Goal: Task Accomplishment & Management: Manage account settings

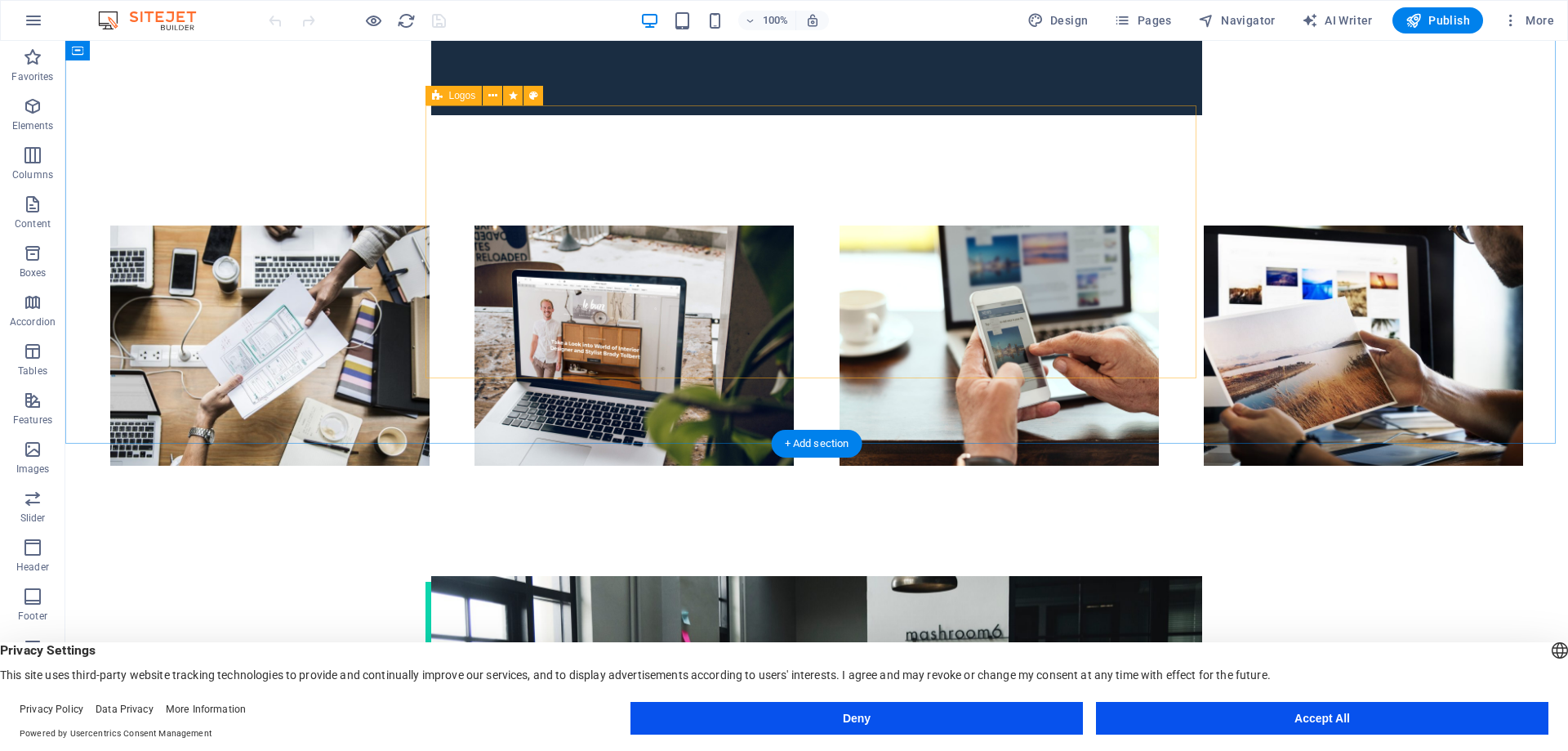
scroll to position [3867, 0]
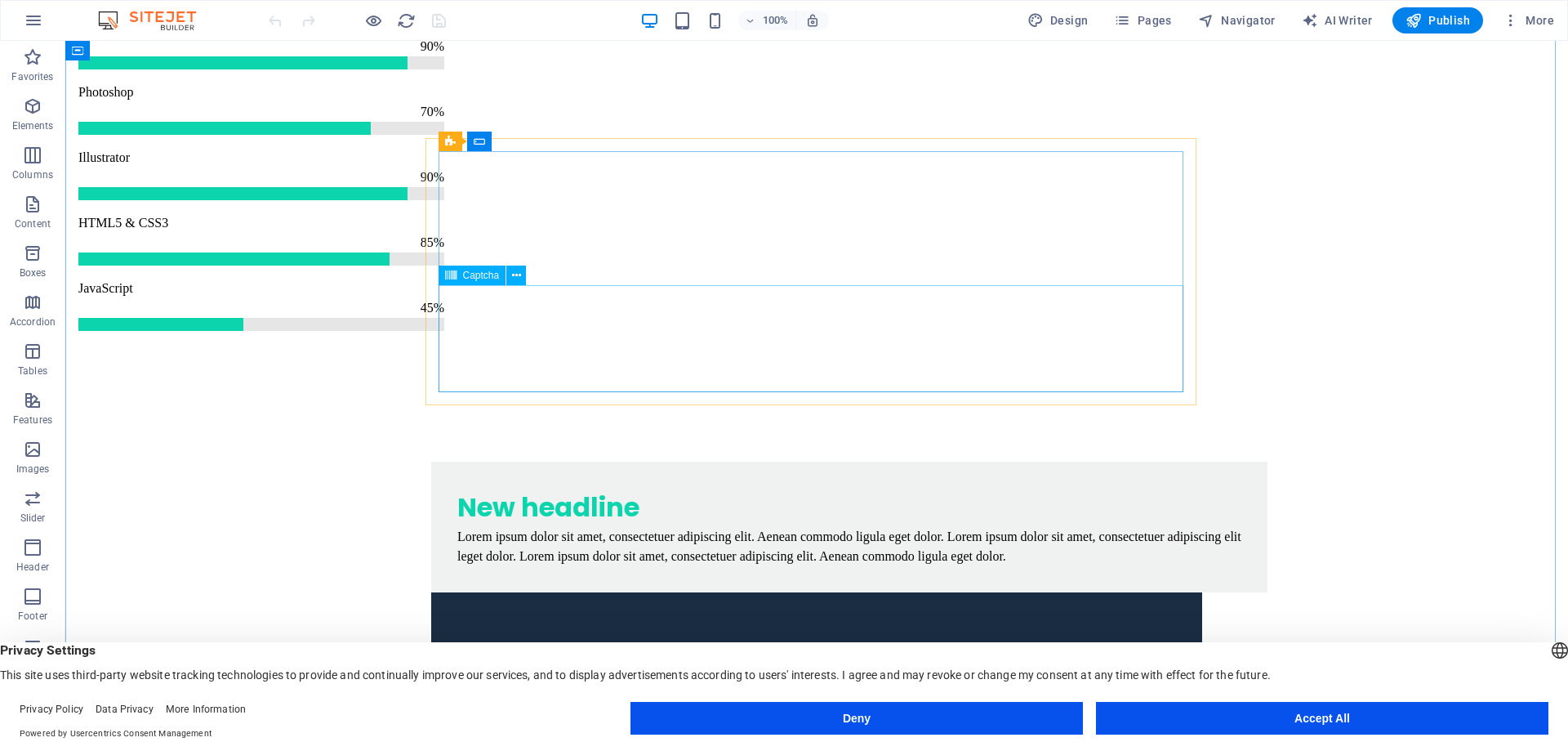
scroll to position [3050, 0]
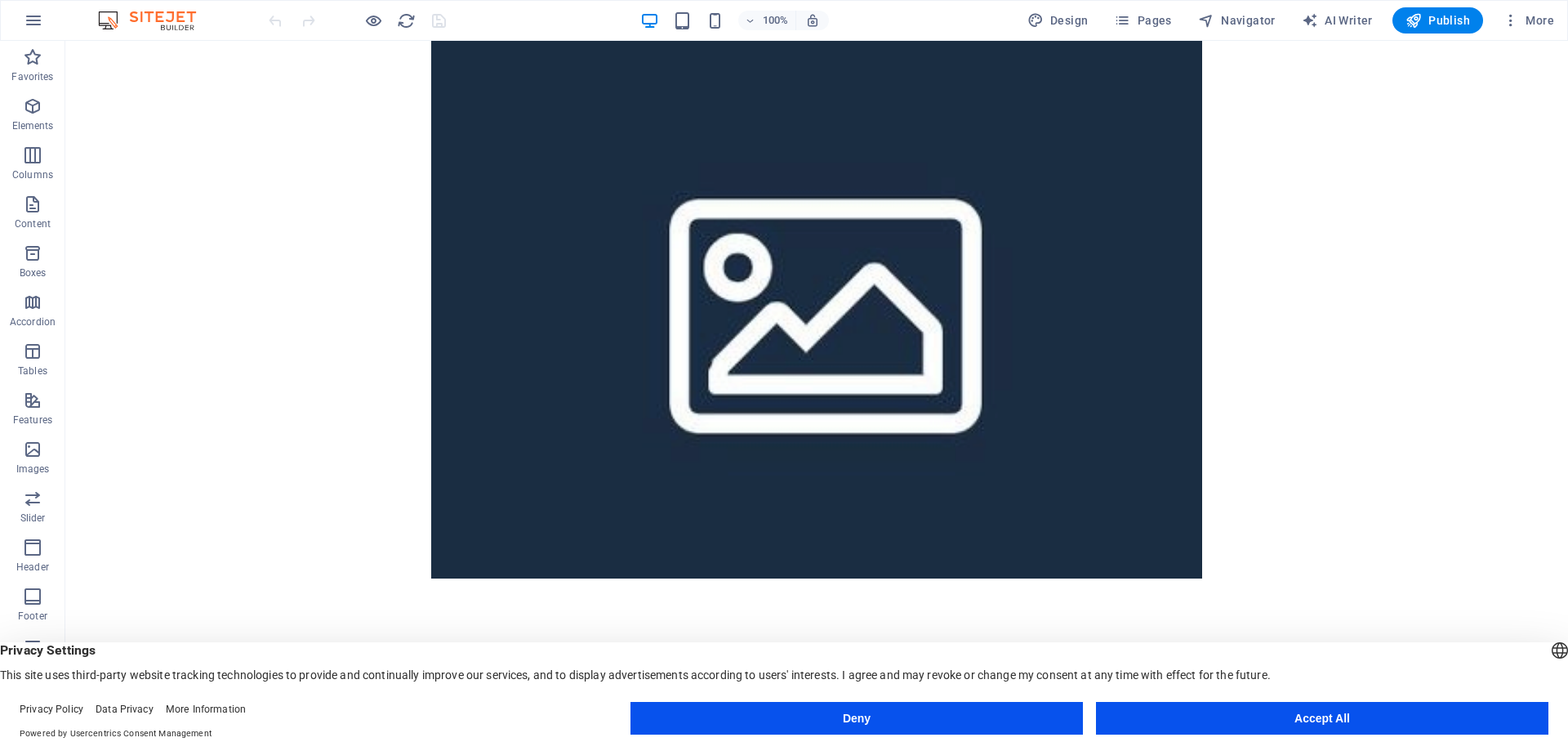
click at [1226, 737] on div "Deny Accept All" at bounding box center [1090, 721] width 918 height 39
click at [1220, 720] on button "Accept All" at bounding box center [1323, 718] width 452 height 33
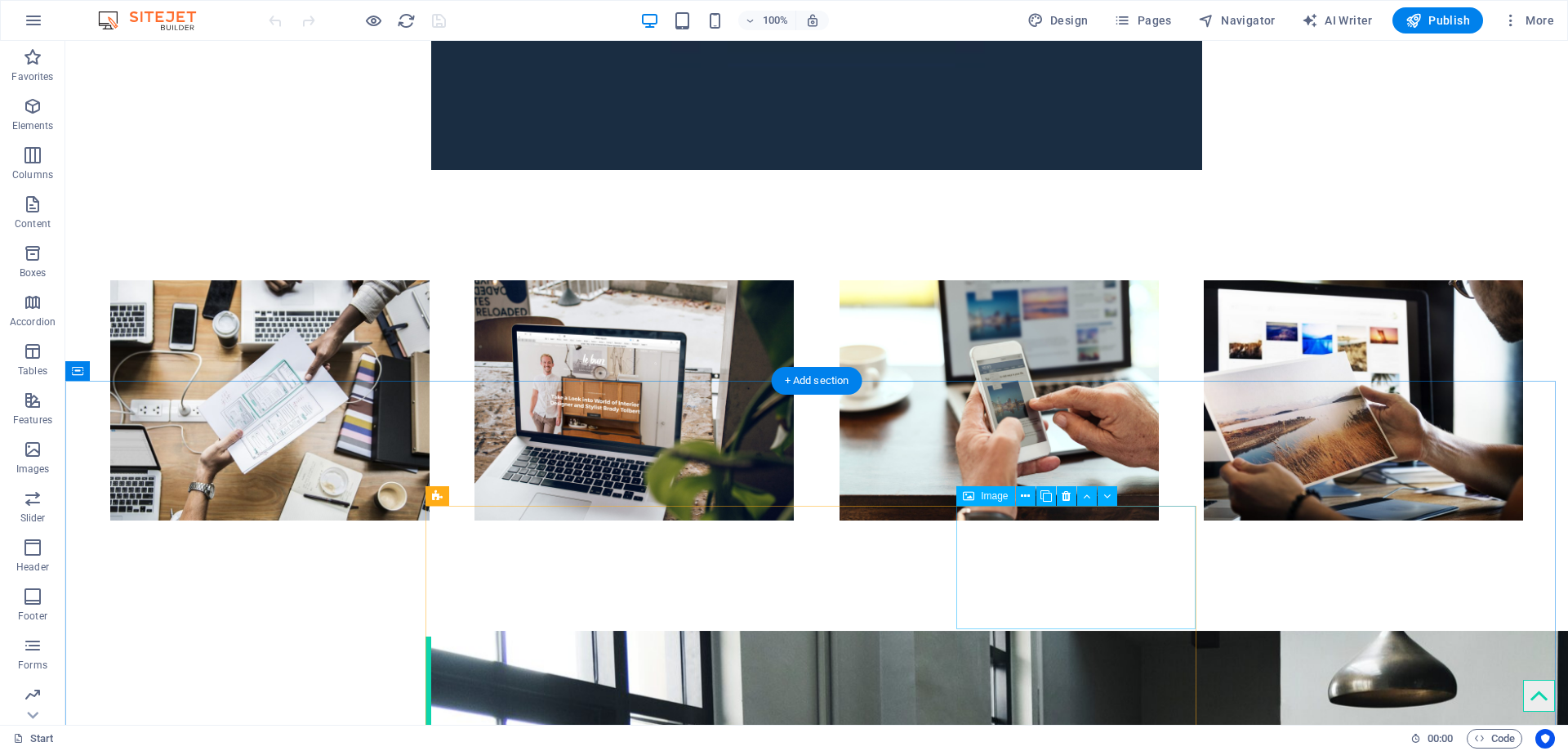
scroll to position [3867, 0]
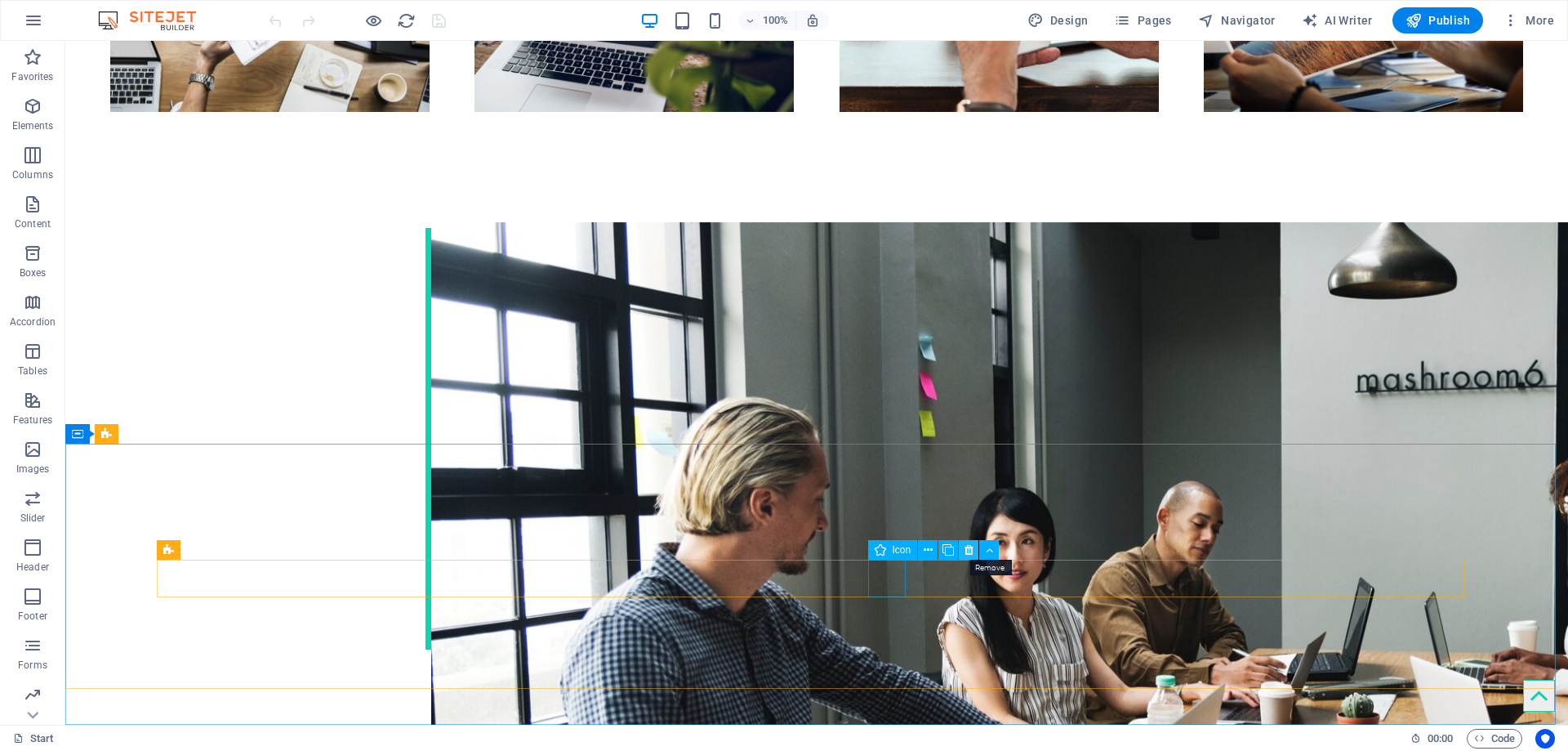
click at [971, 553] on icon at bounding box center [969, 550] width 9 height 17
click at [225, 529] on icon at bounding box center [229, 526] width 9 height 17
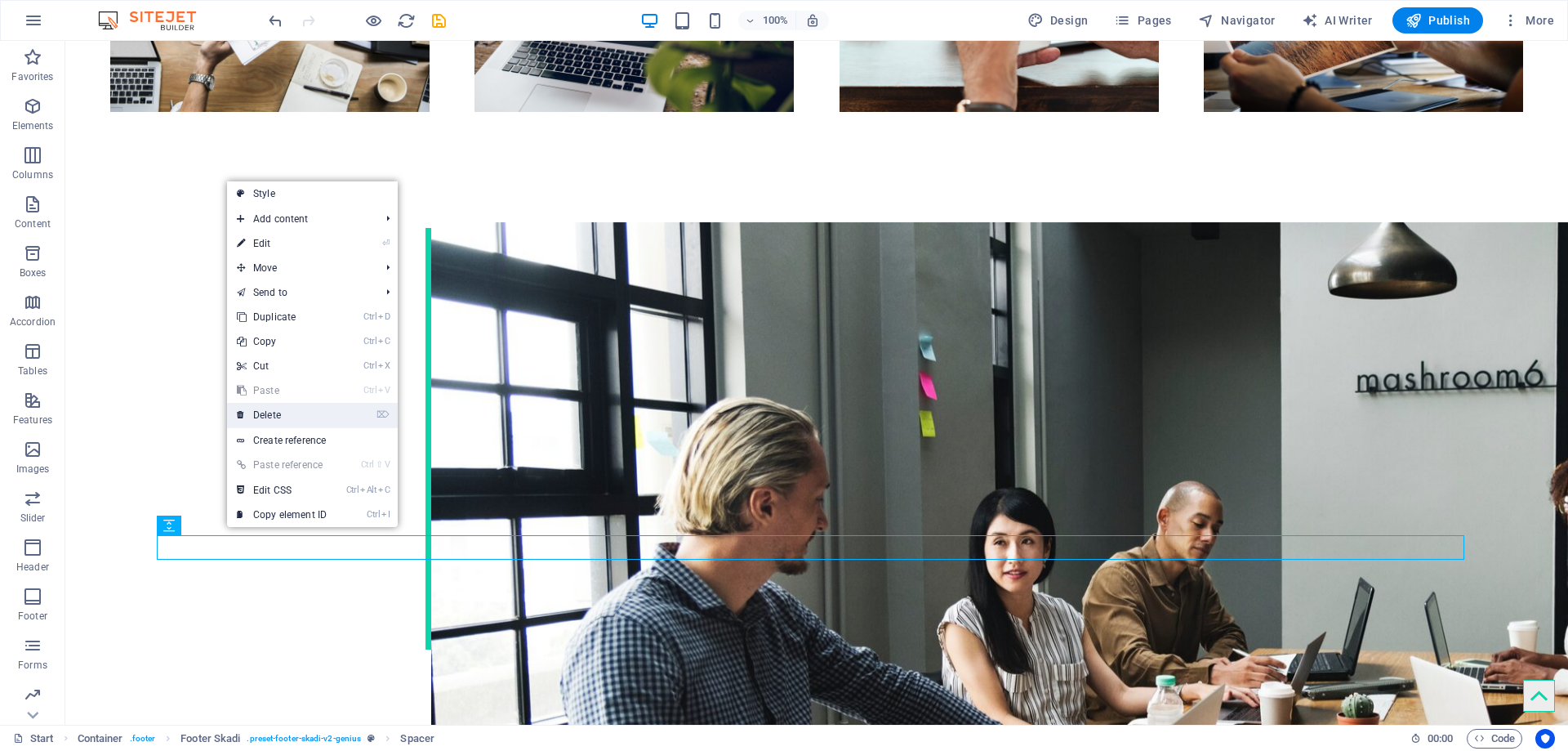
click at [272, 410] on link "⌦ Delete" at bounding box center [282, 414] width 110 height 24
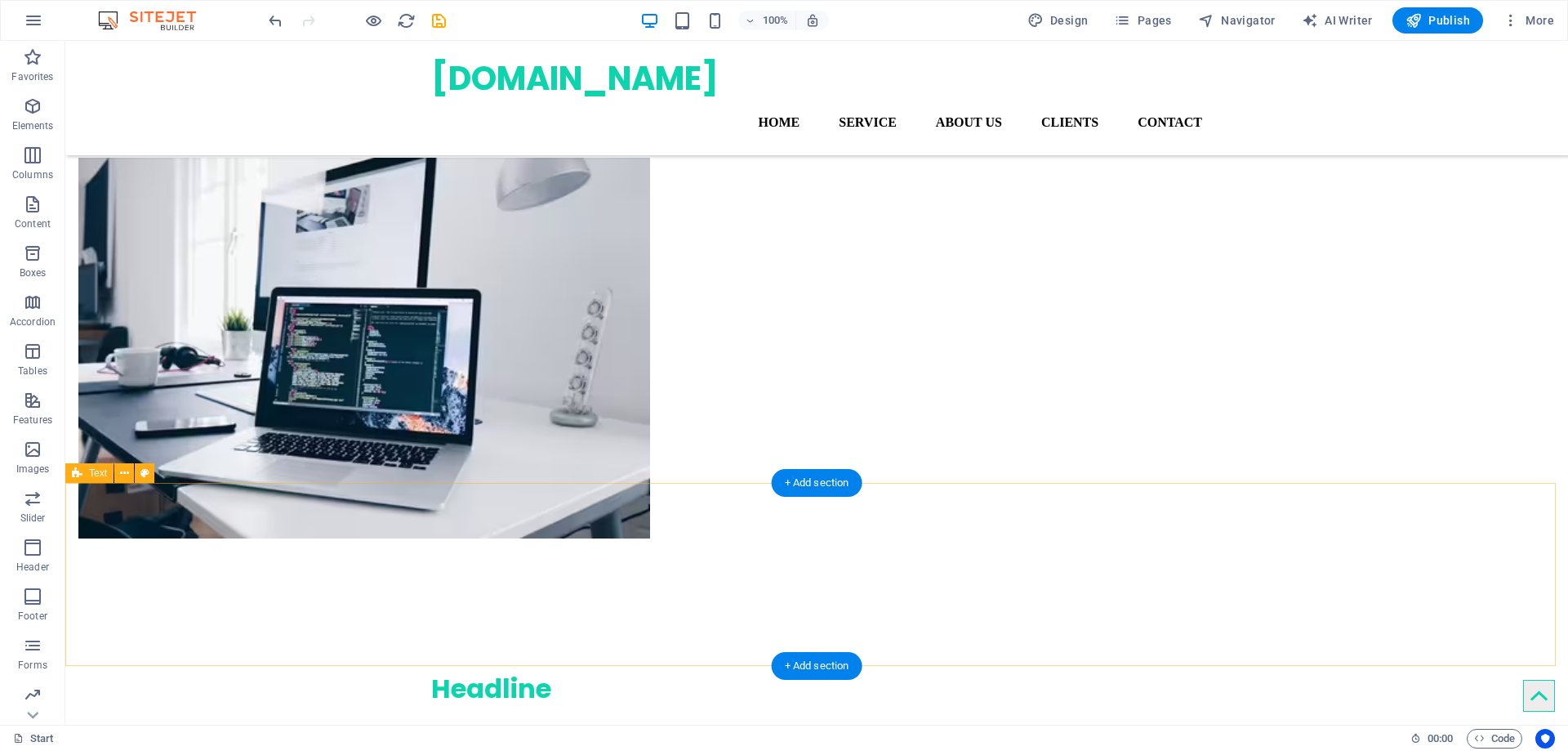
scroll to position [0, 0]
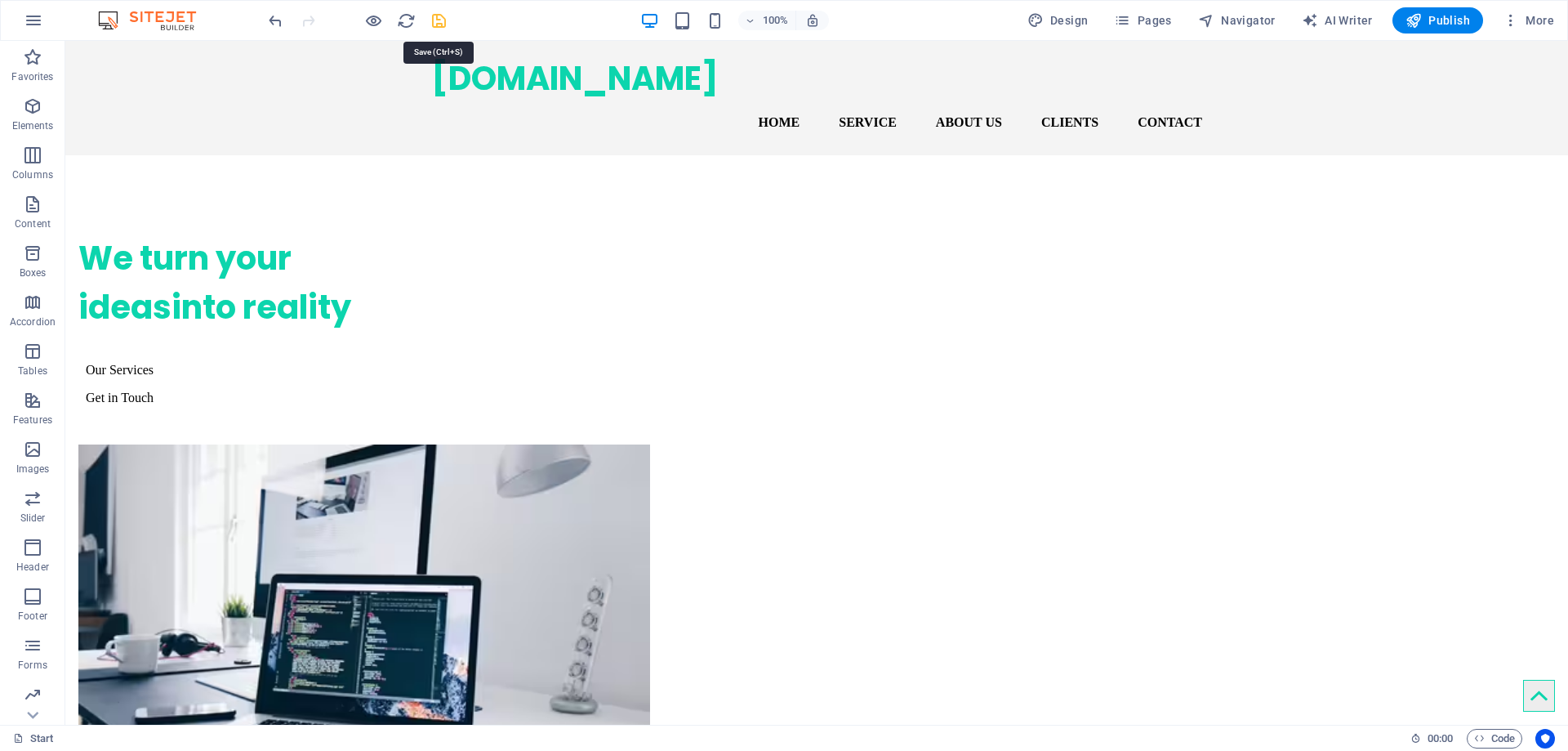
click at [441, 21] on icon "save" at bounding box center [439, 21] width 19 height 19
checkbox input "false"
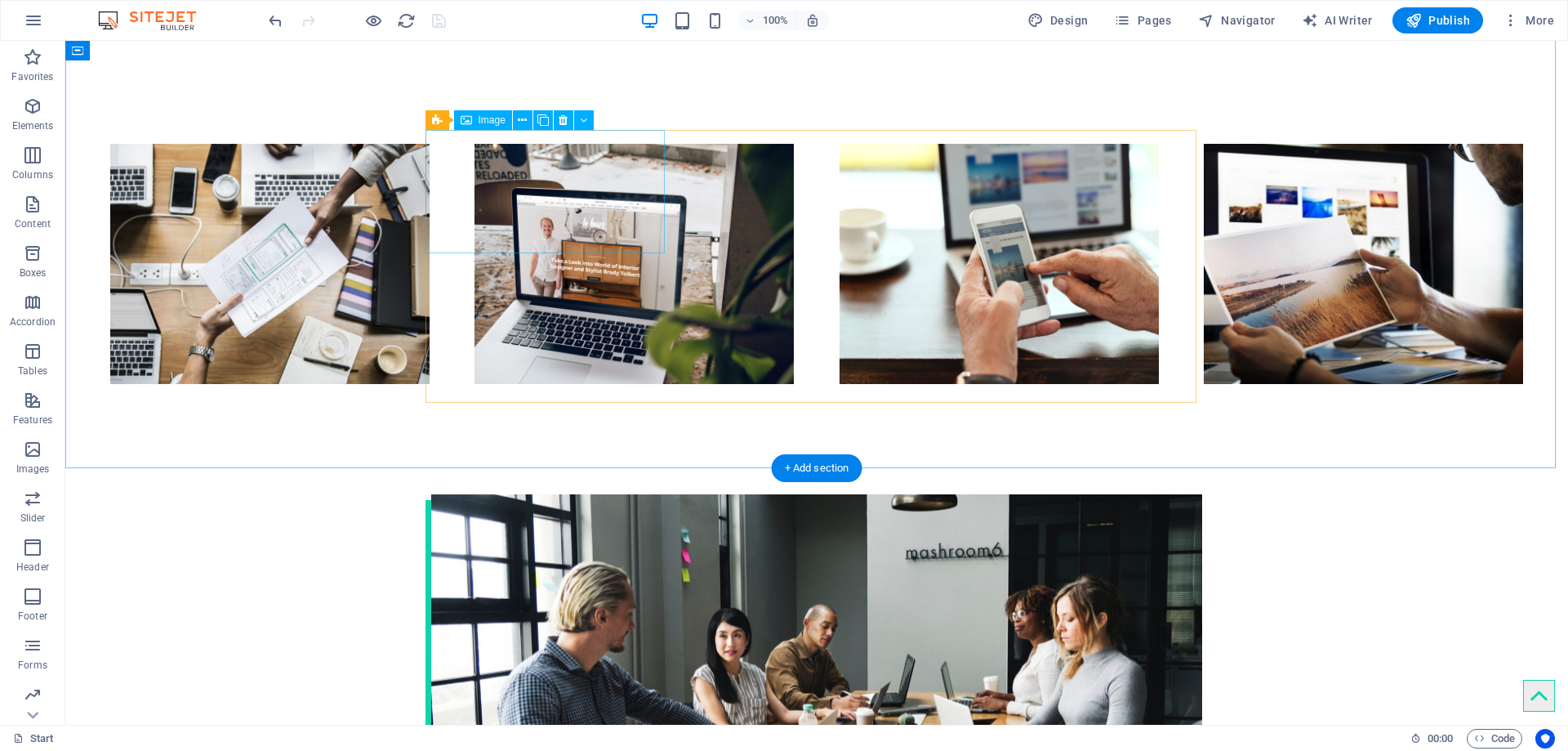
scroll to position [3843, 0]
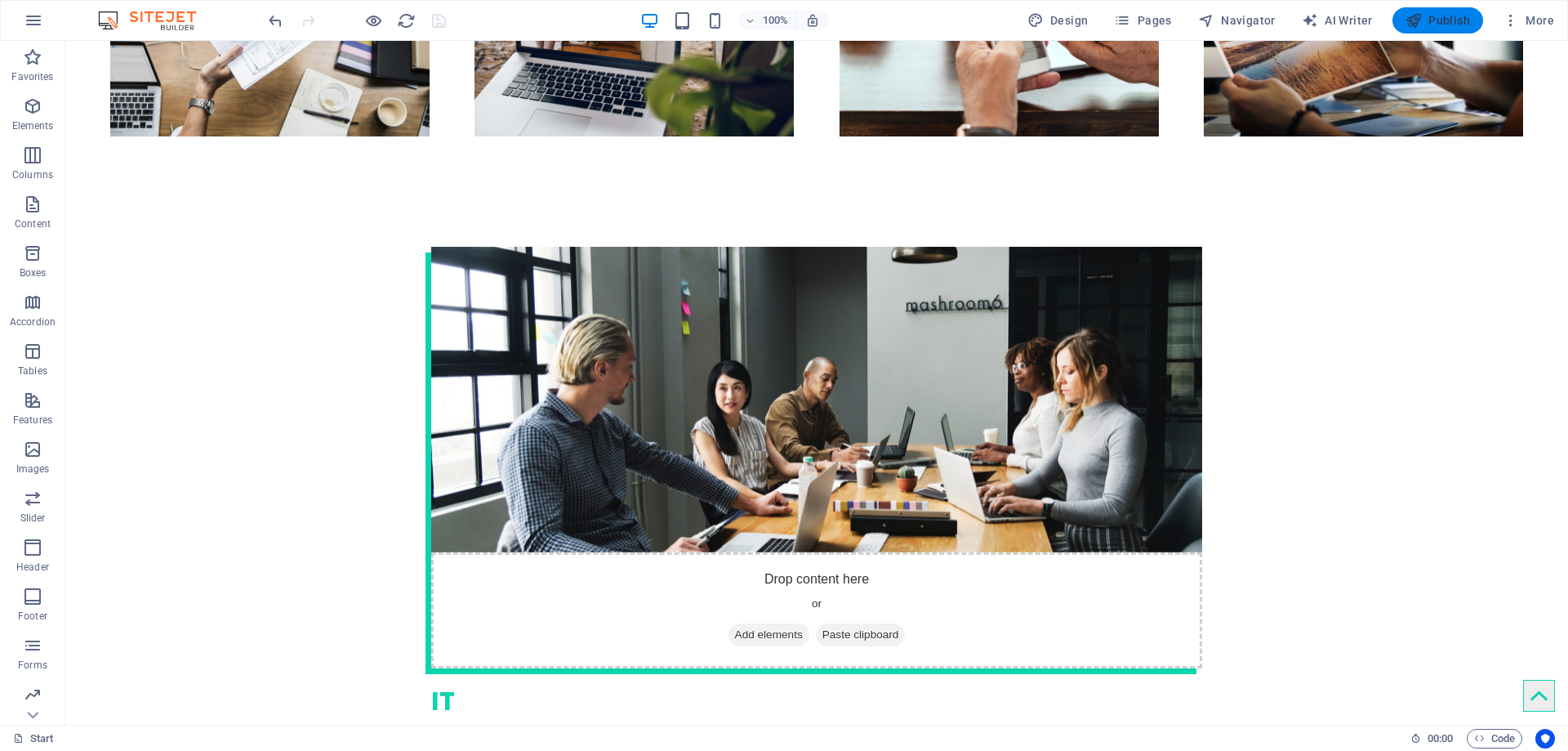
click at [1426, 21] on span "Publish" at bounding box center [1438, 20] width 65 height 16
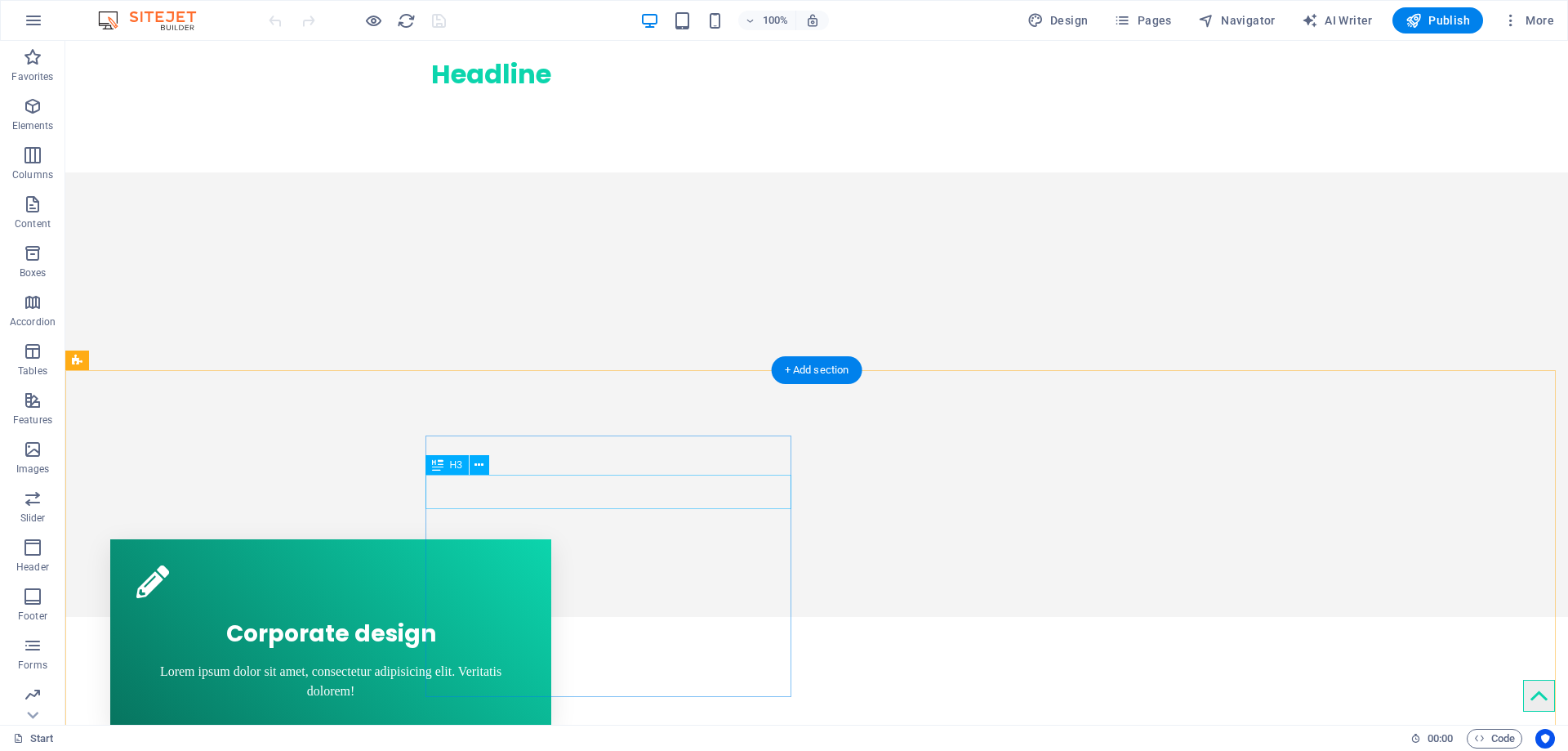
scroll to position [1310, 0]
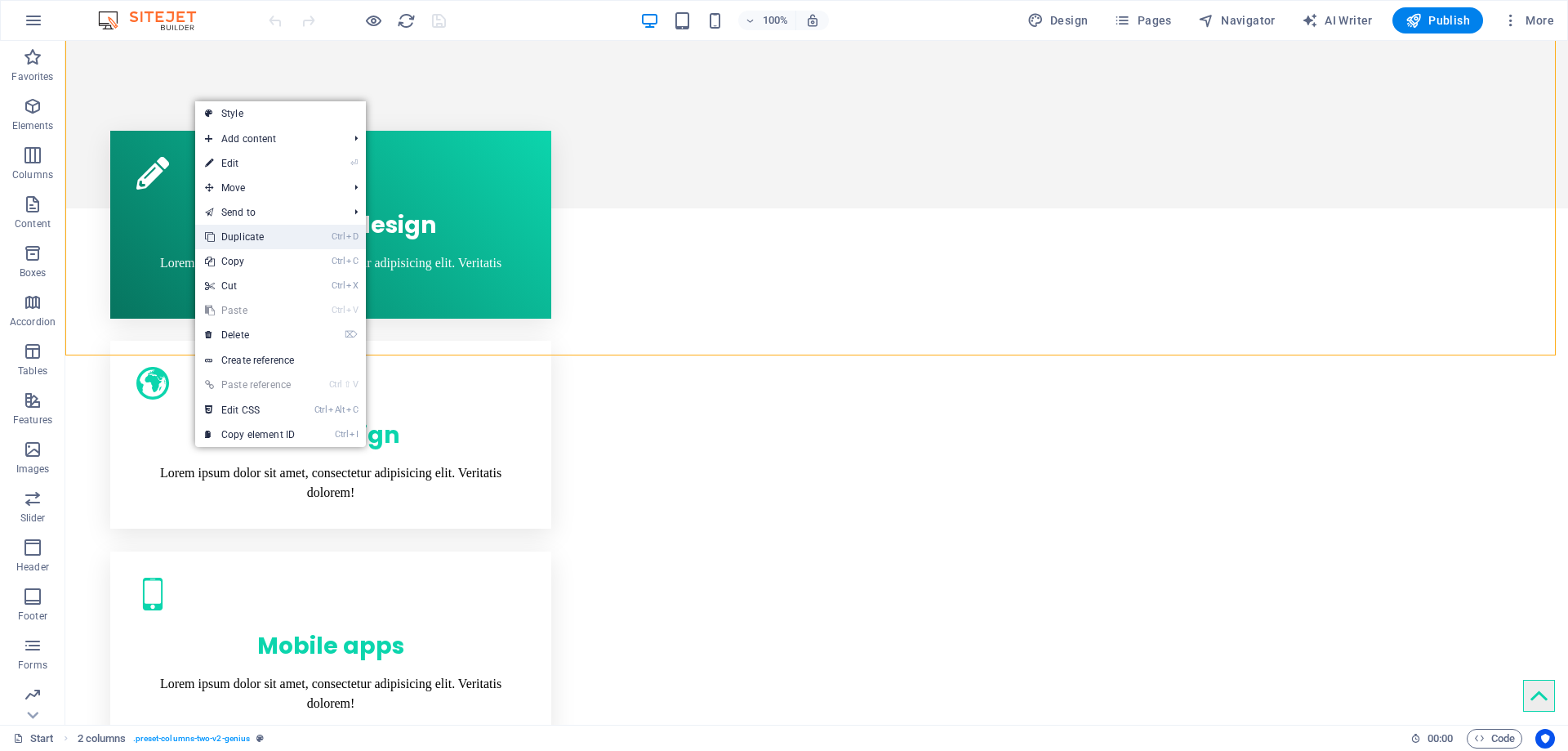
click at [245, 236] on link "Ctrl D Duplicate" at bounding box center [250, 236] width 110 height 24
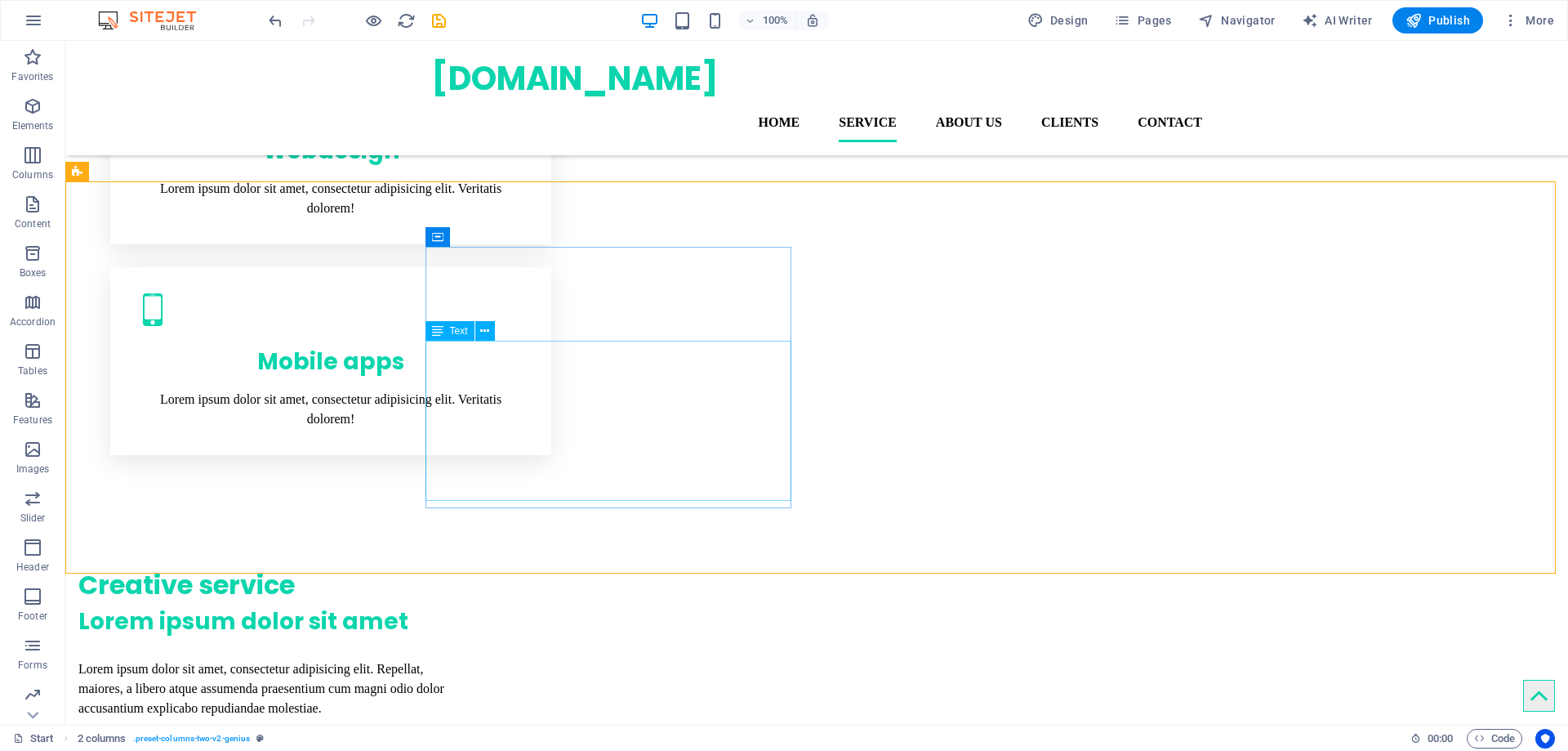
scroll to position [1229, 0]
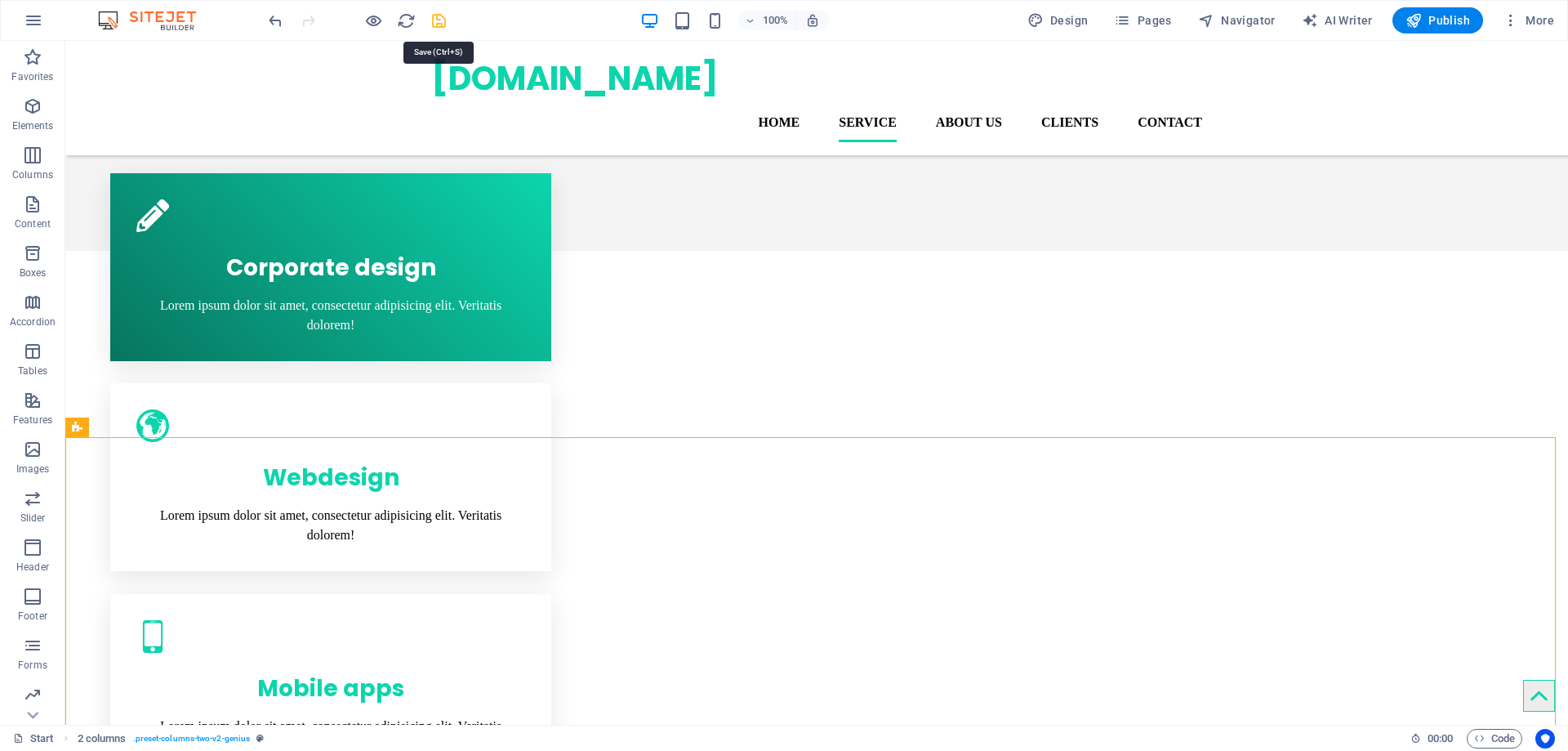
click at [439, 20] on icon "save" at bounding box center [439, 21] width 19 height 19
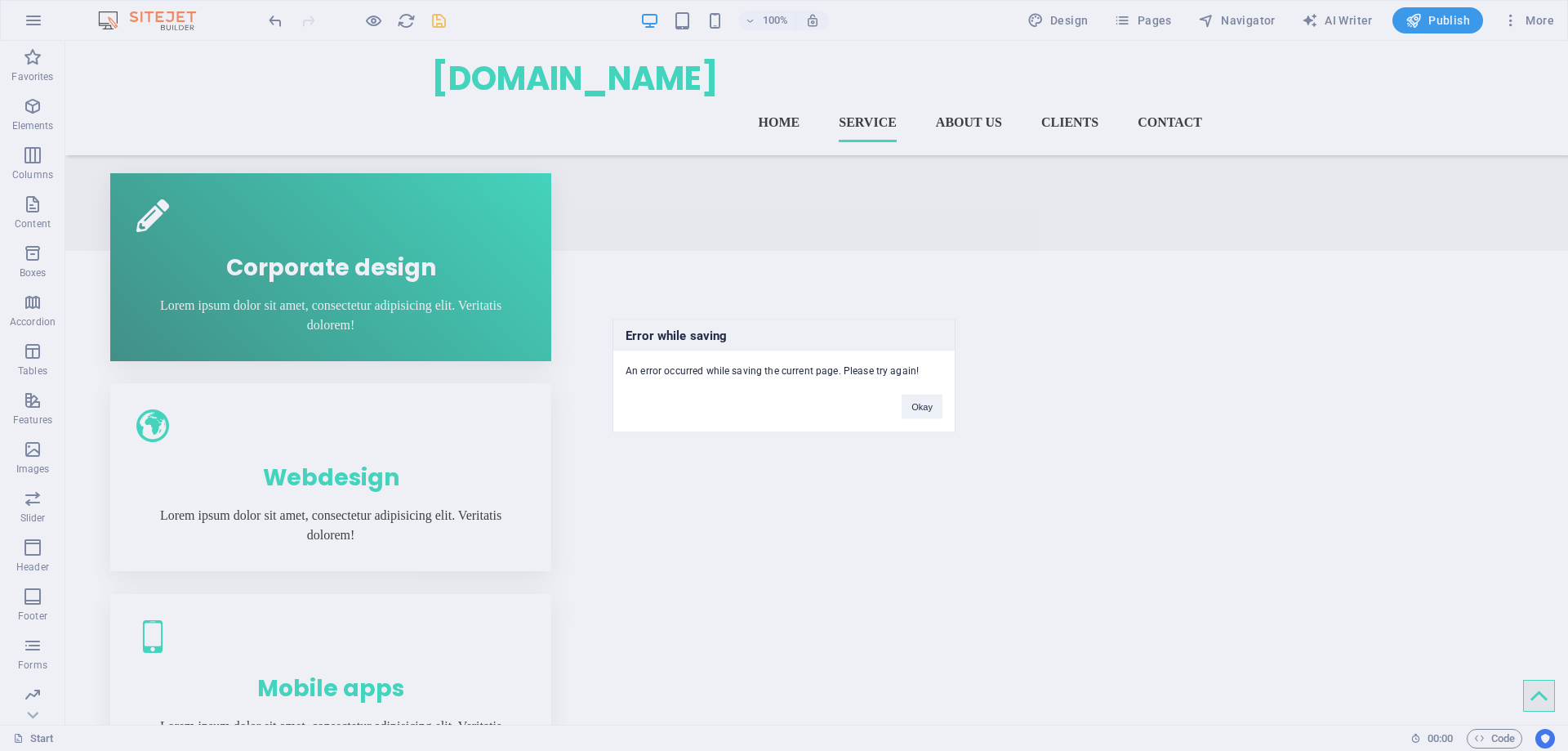
click at [1552, 740] on div "Error while saving An error occurred while saving the current page. Please try …" at bounding box center [784, 376] width 1568 height 751
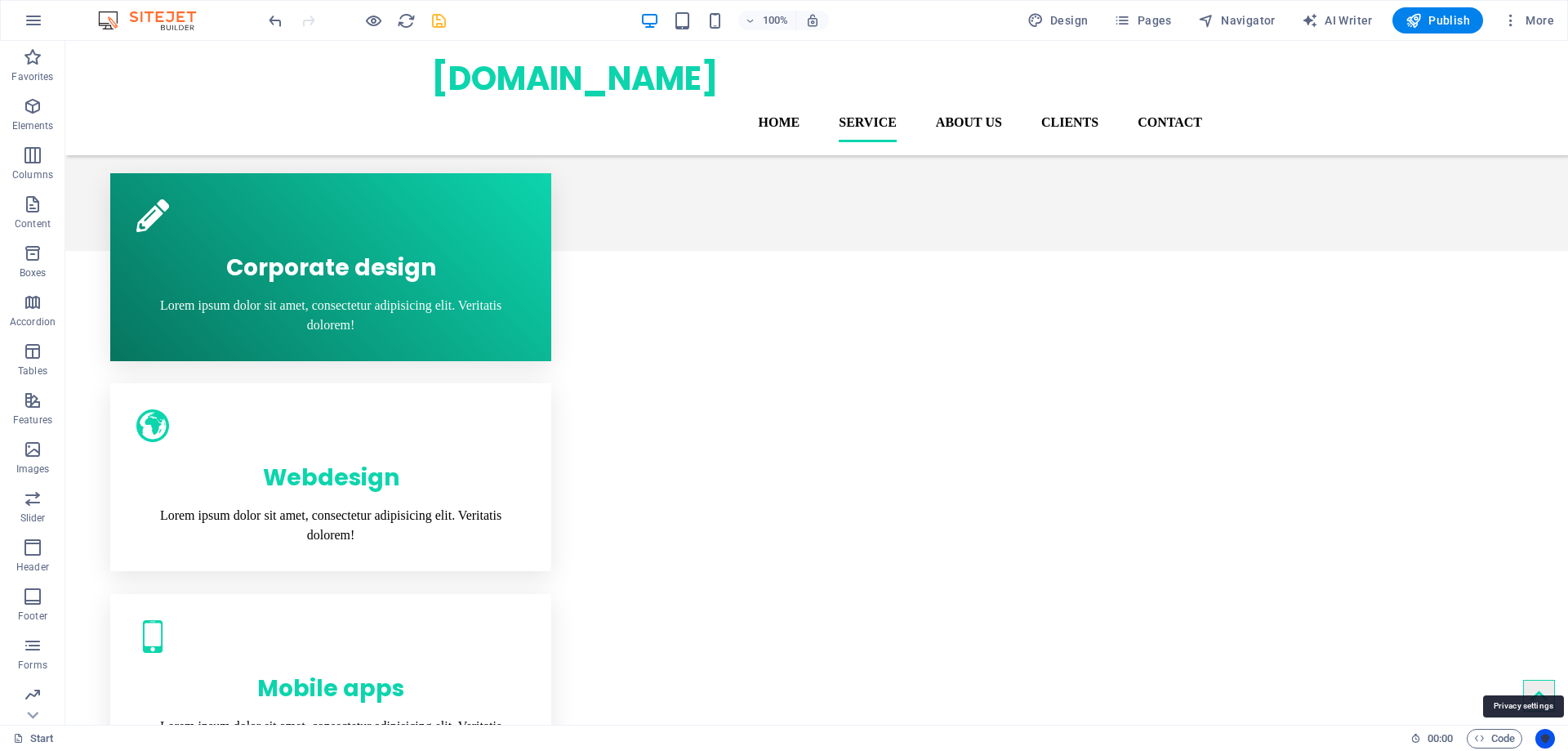
click at [1549, 736] on icon "Usercentrics" at bounding box center [1545, 739] width 12 height 12
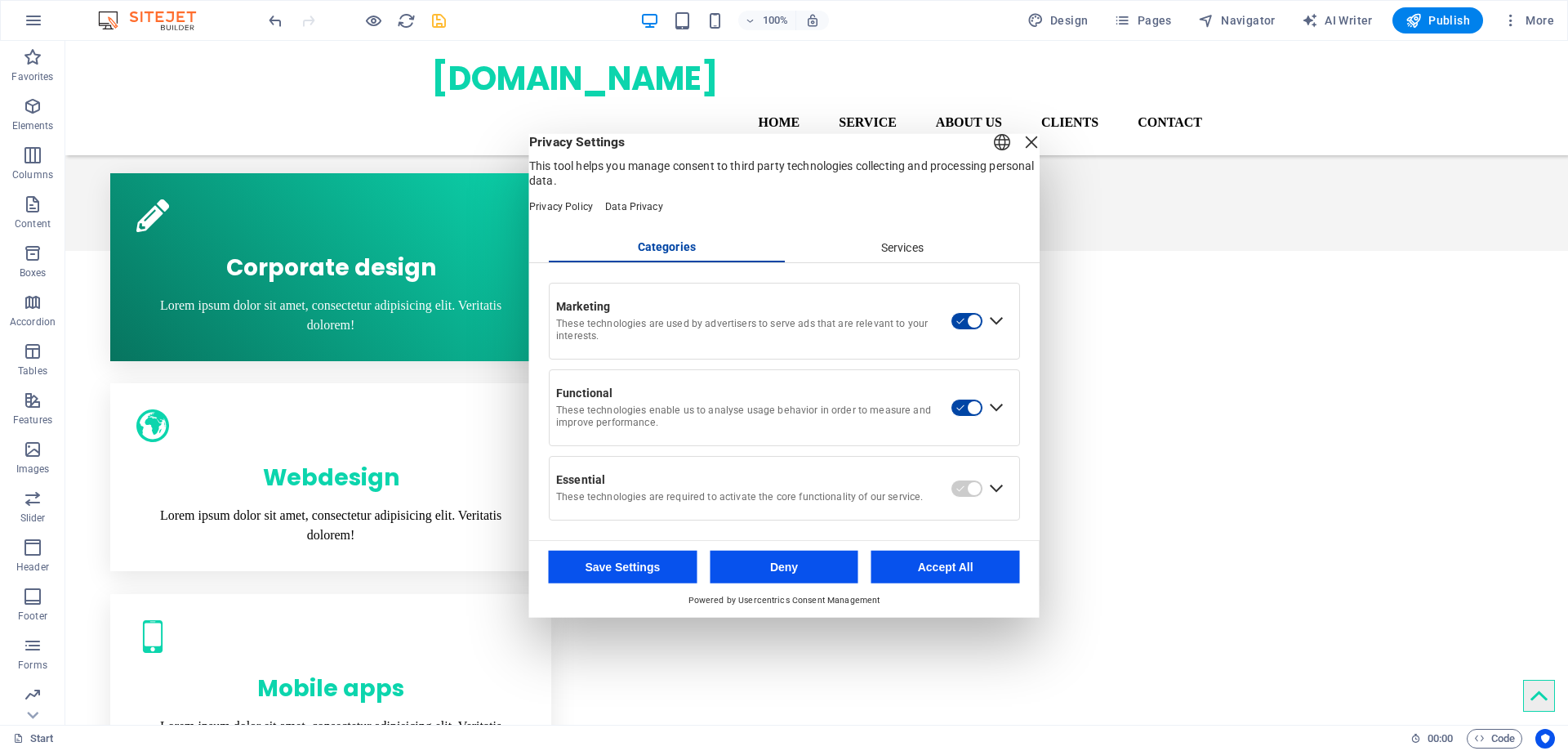
click at [1021, 148] on div "Close Layer" at bounding box center [1032, 141] width 23 height 23
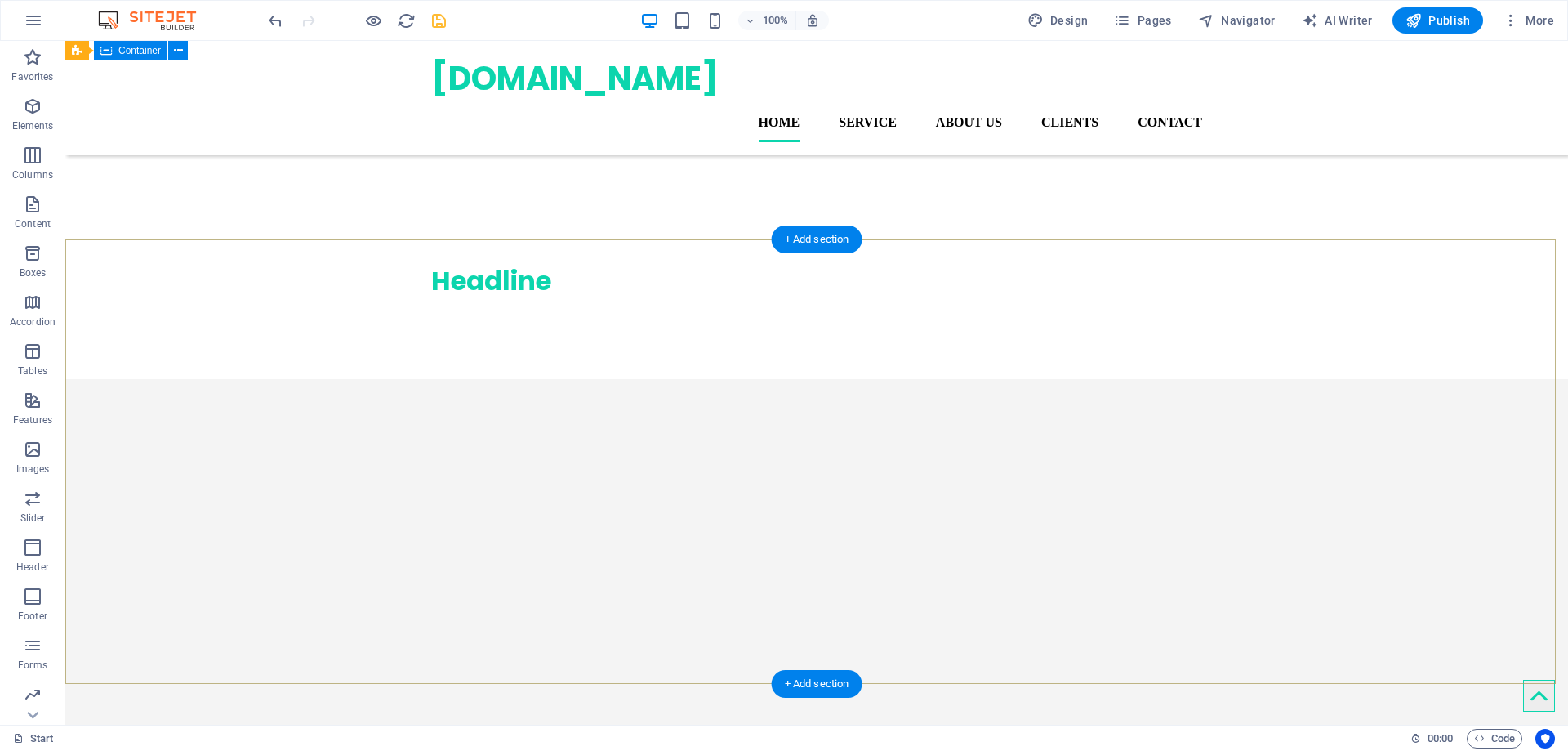
scroll to position [411, 0]
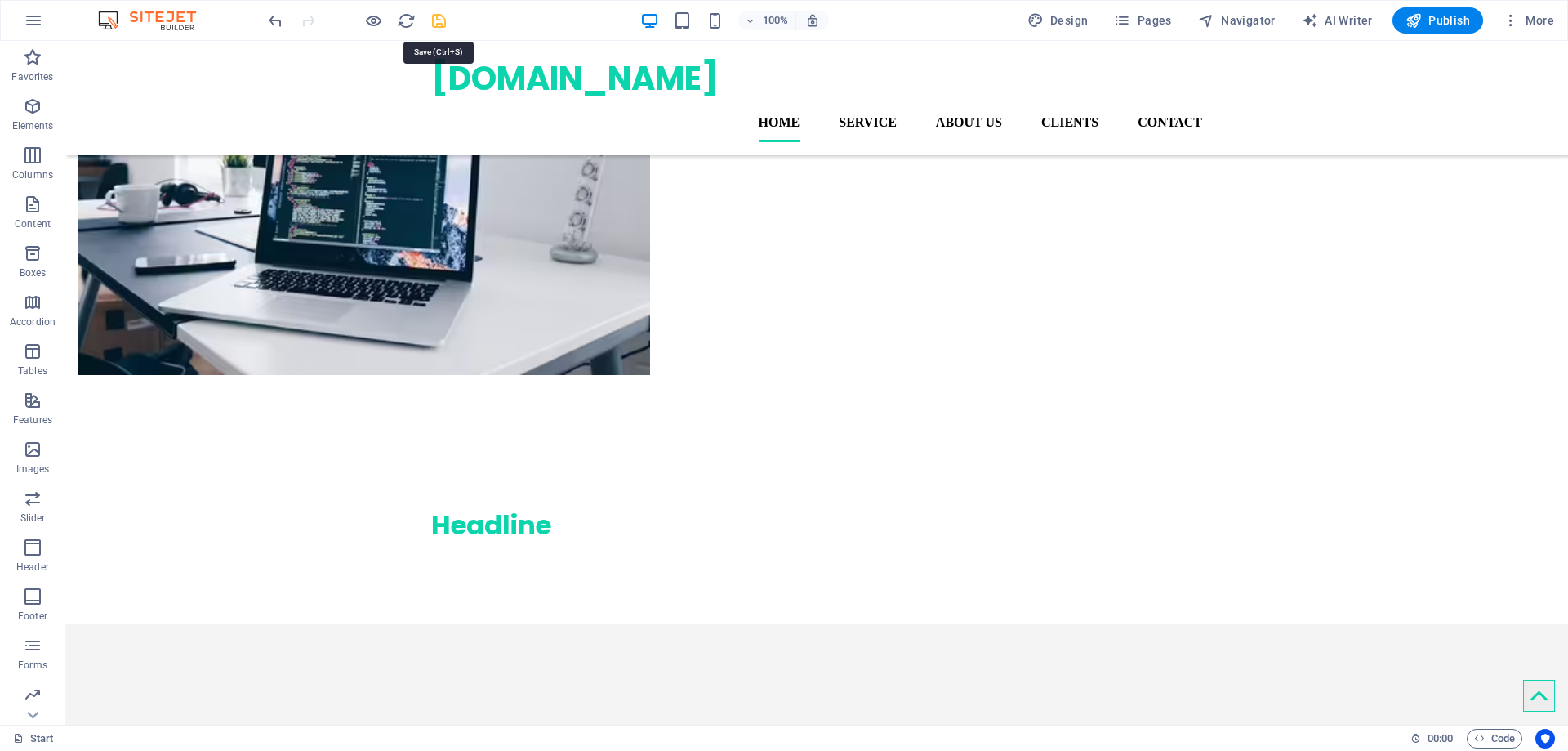
click at [444, 23] on icon "save" at bounding box center [439, 21] width 19 height 19
checkbox input "false"
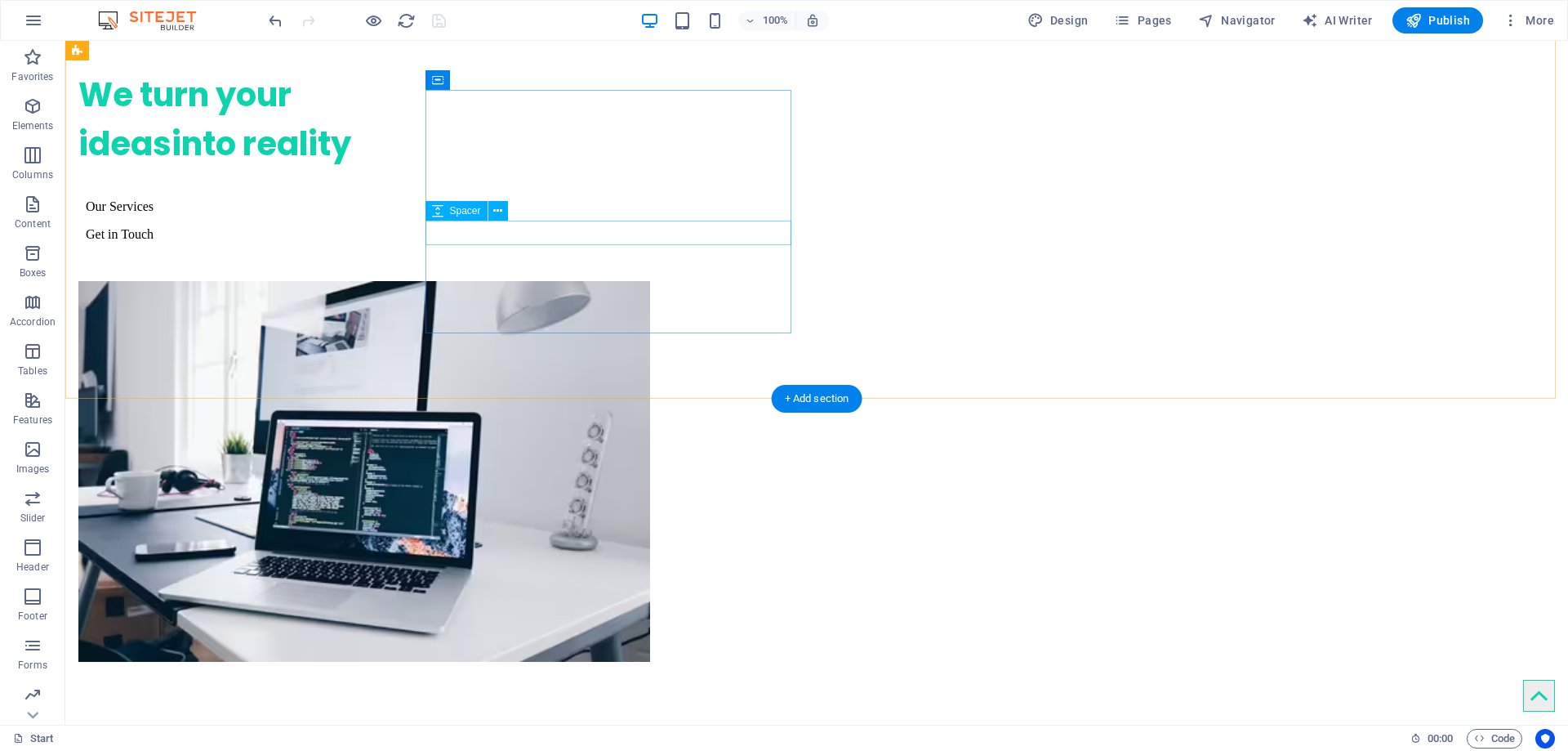
scroll to position [0, 0]
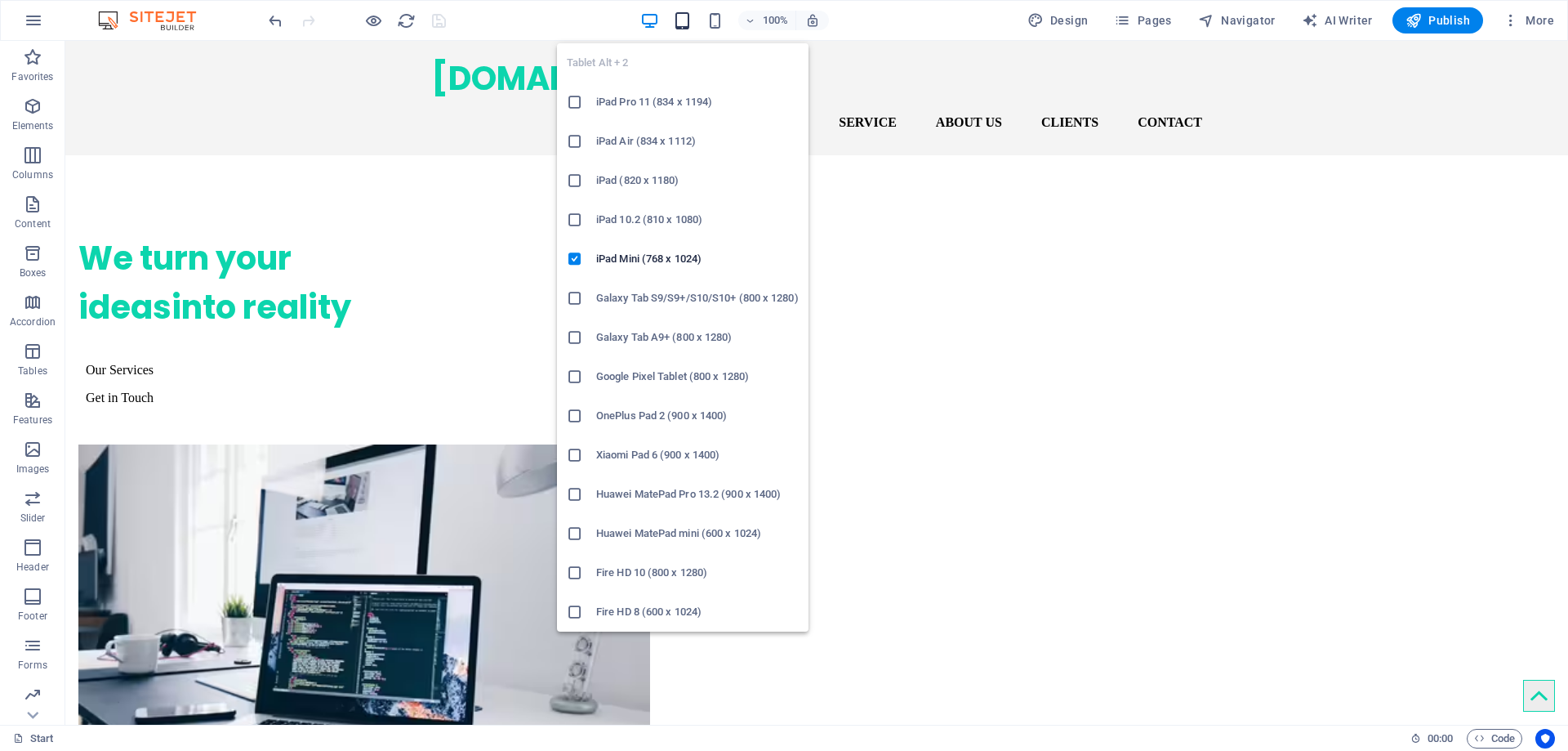
click at [687, 18] on icon "button" at bounding box center [682, 21] width 19 height 19
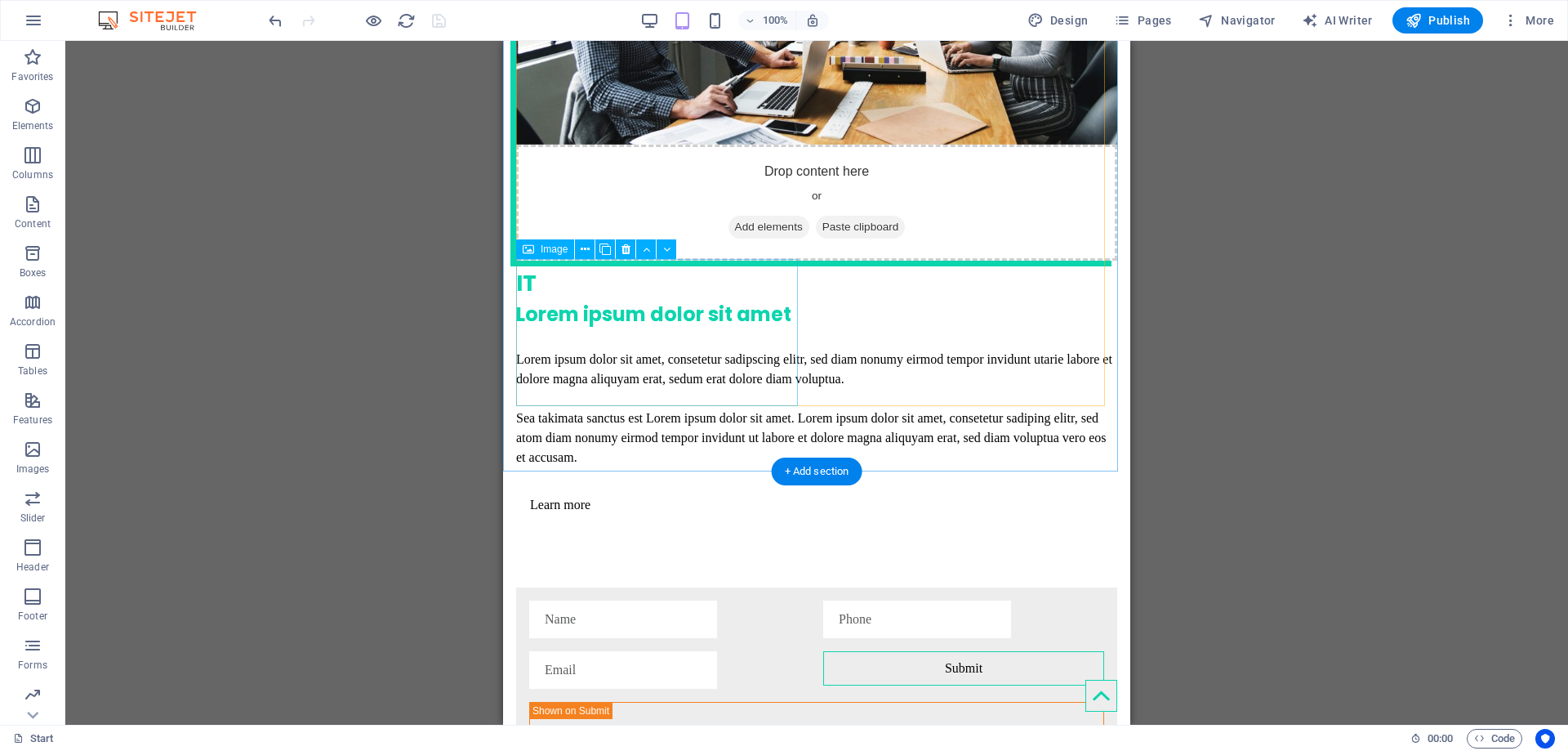
scroll to position [4339, 0]
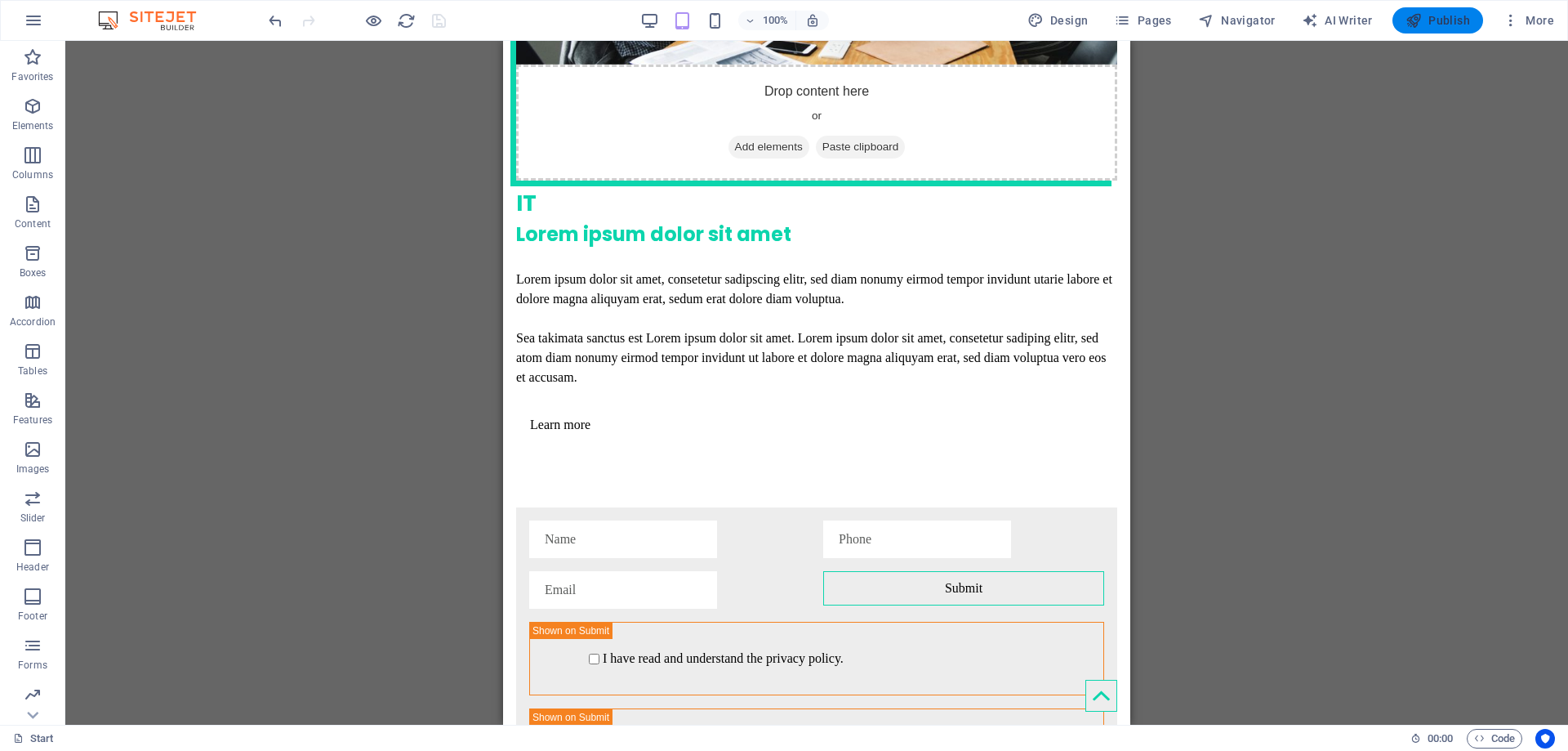
click at [1436, 18] on span "Publish" at bounding box center [1438, 20] width 65 height 16
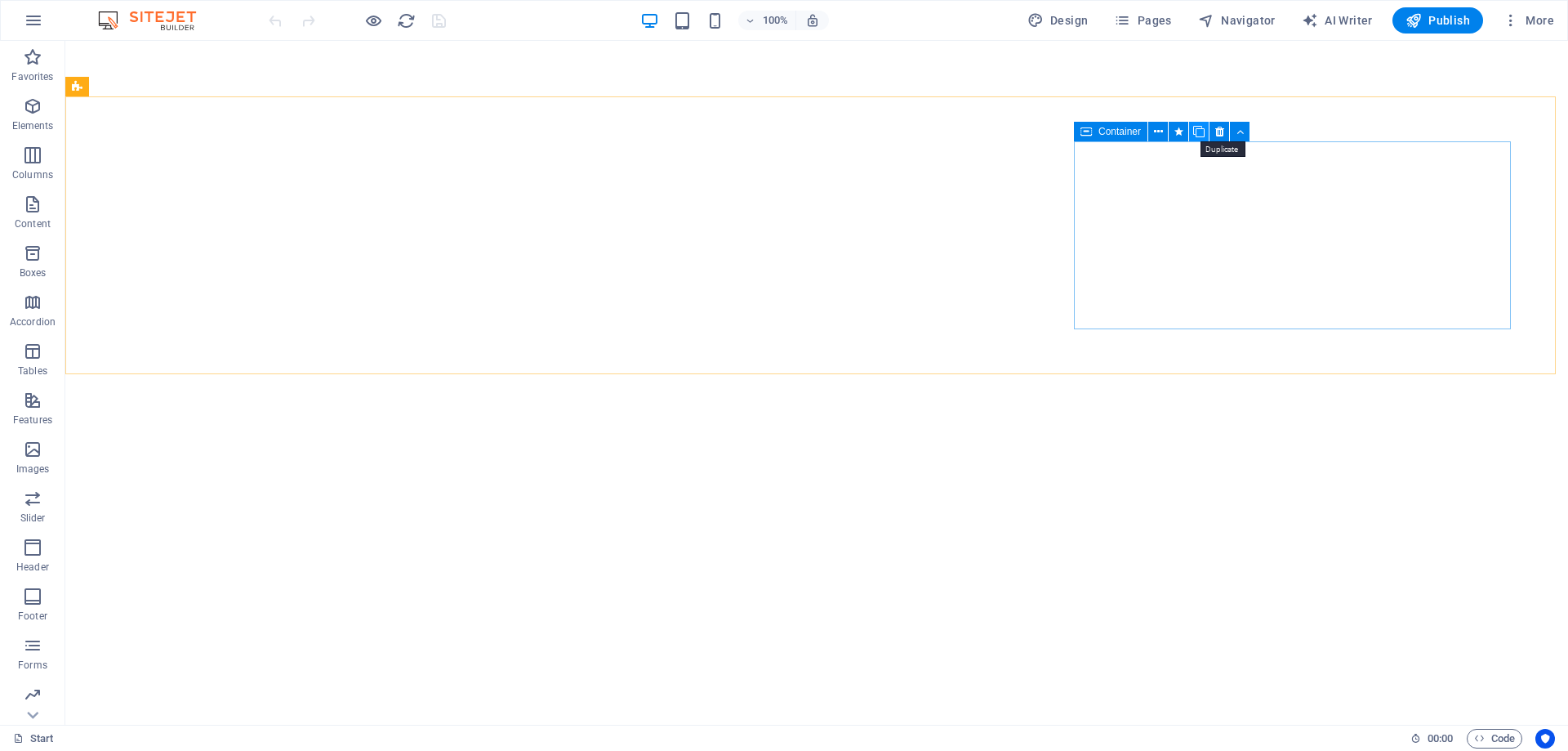
click at [1205, 132] on button at bounding box center [1199, 131] width 19 height 19
click at [1201, 127] on icon at bounding box center [1199, 132] width 12 height 17
click at [430, 18] on icon "save" at bounding box center [439, 21] width 19 height 19
click at [405, 19] on icon "reload" at bounding box center [407, 21] width 19 height 19
click at [401, 19] on icon "reload" at bounding box center [407, 21] width 19 height 19
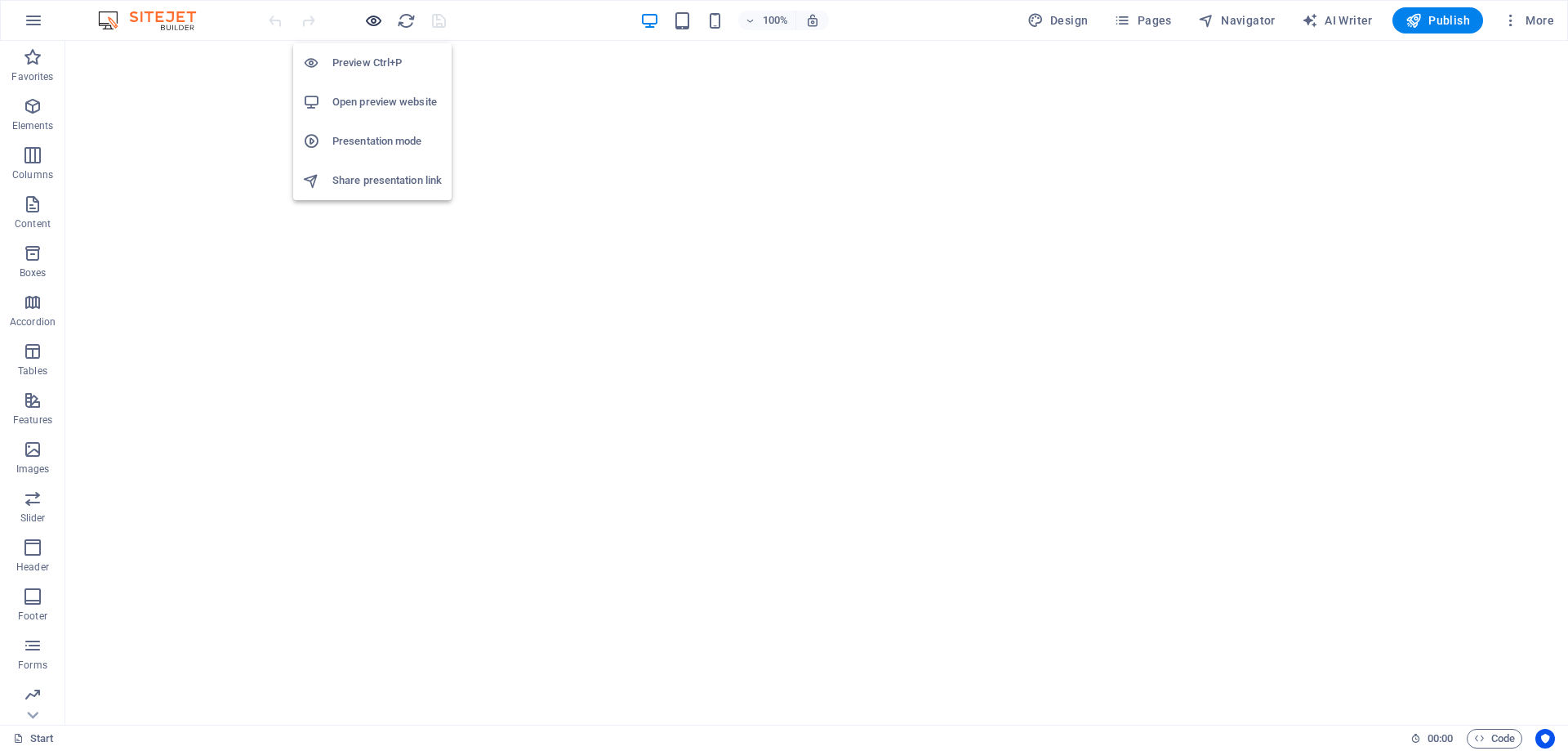
click at [378, 24] on icon "button" at bounding box center [374, 21] width 19 height 19
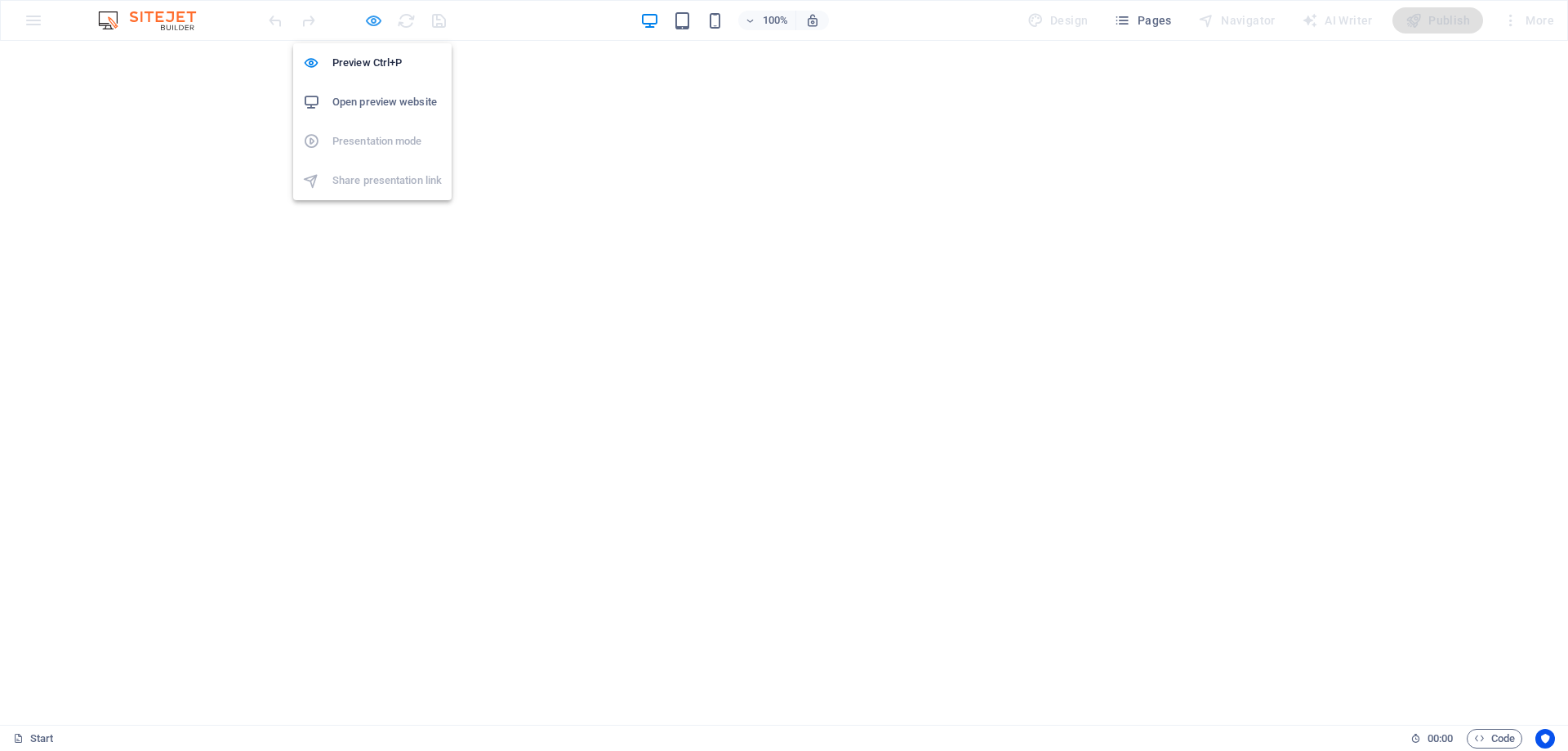
click at [373, 18] on icon "button" at bounding box center [374, 21] width 19 height 19
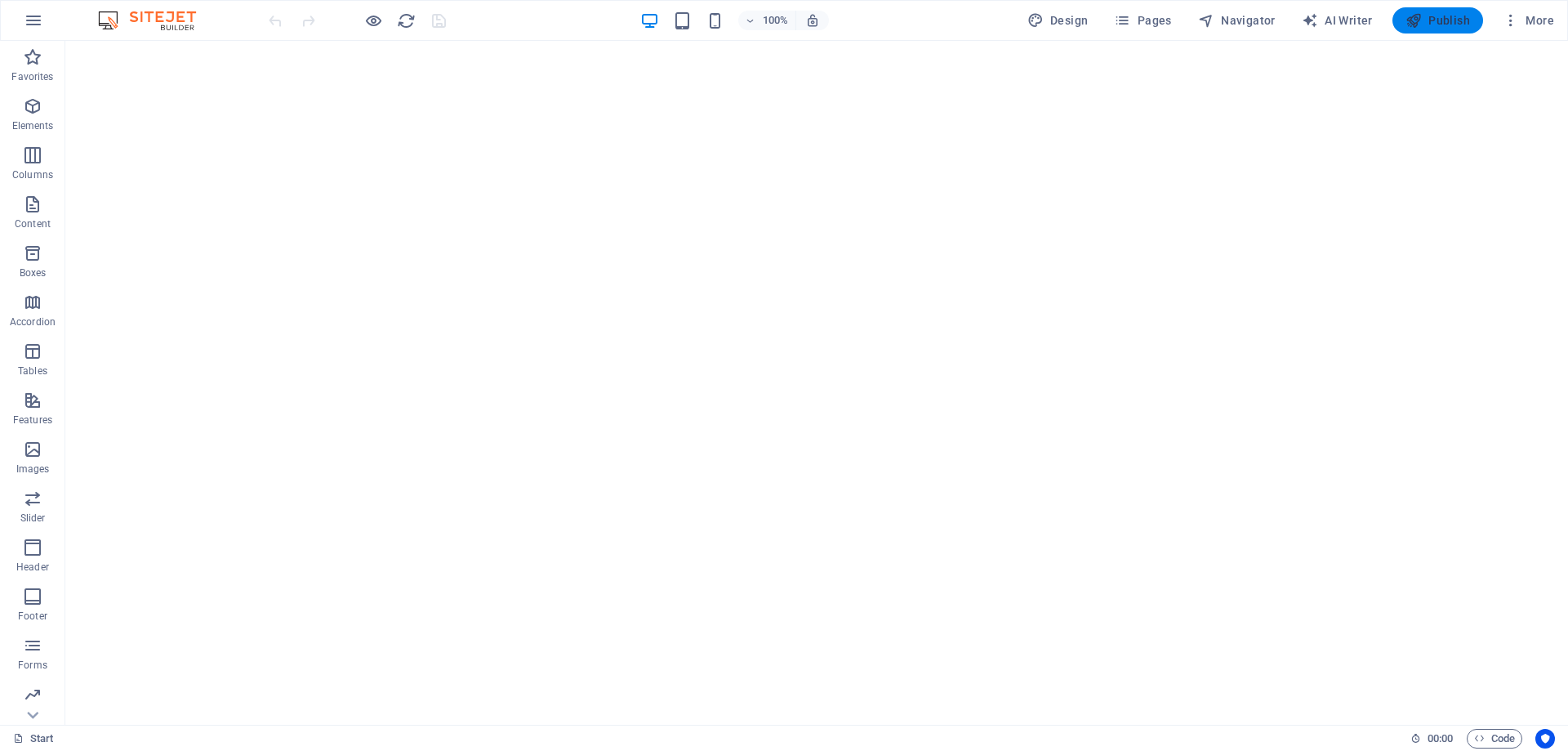
click at [1431, 14] on span "Publish" at bounding box center [1438, 20] width 65 height 16
